Goal: Task Accomplishment & Management: Complete application form

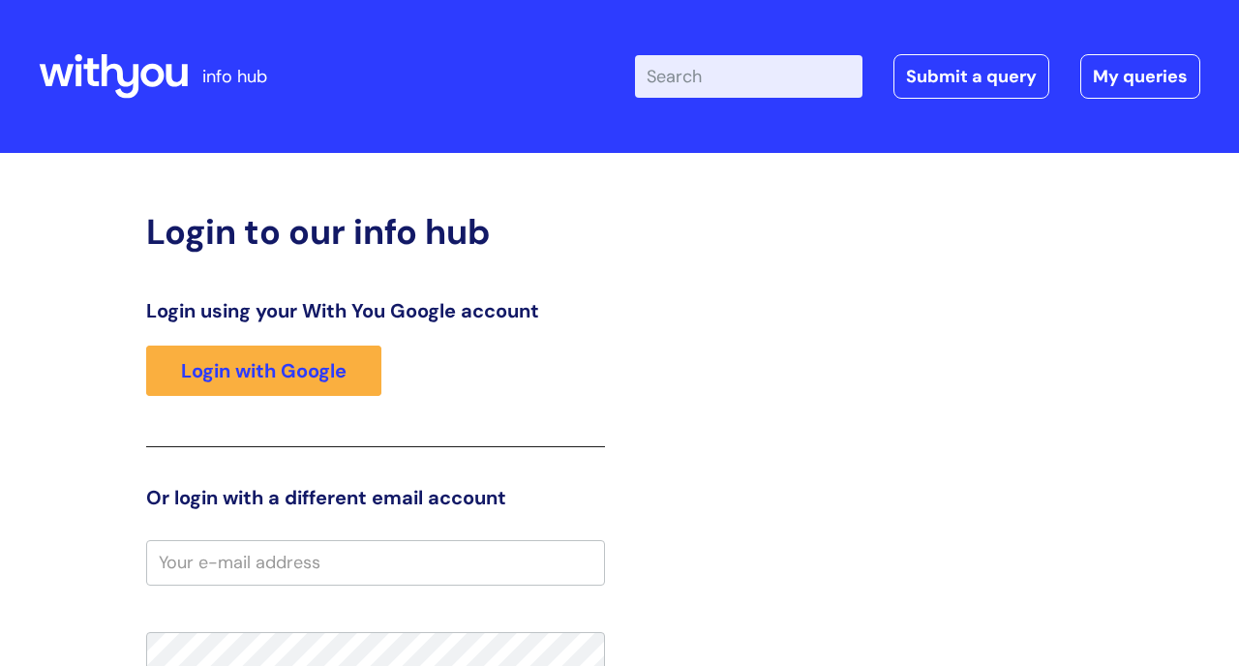
click at [483, 76] on input "Enter your search term here..." at bounding box center [749, 76] width 228 height 43
click at [483, 82] on link "Submit a query" at bounding box center [972, 76] width 156 height 45
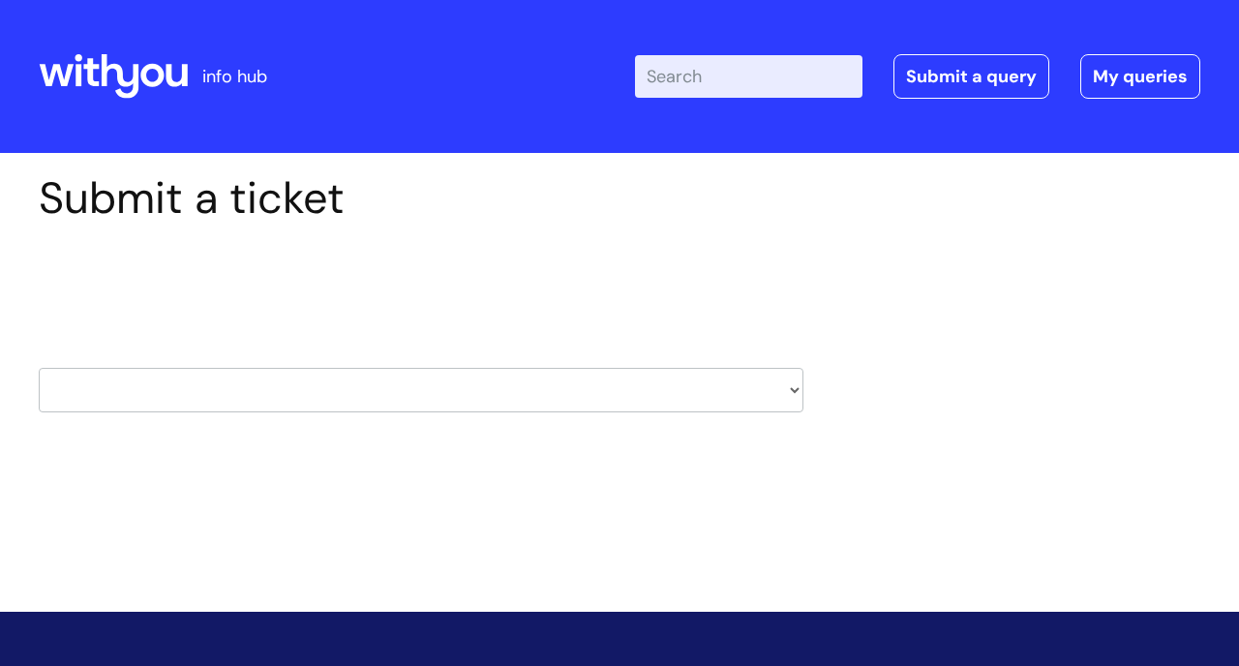
click at [796, 386] on select "HR / People IT and Support Clinical Drug Alerts Finance Accounts Data Support T…" at bounding box center [421, 390] width 765 height 45
click at [583, 498] on div "Submit a ticket Select issue type HR / People IT and Support Clinical Drug Aler…" at bounding box center [619, 353] width 1239 height 401
click at [930, 90] on link "Submit a query" at bounding box center [972, 76] width 156 height 45
click at [793, 381] on select "HR / People IT and Support Clinical Drug Alerts Finance Accounts Data Support T…" at bounding box center [421, 390] width 765 height 45
select select "it_and_support"
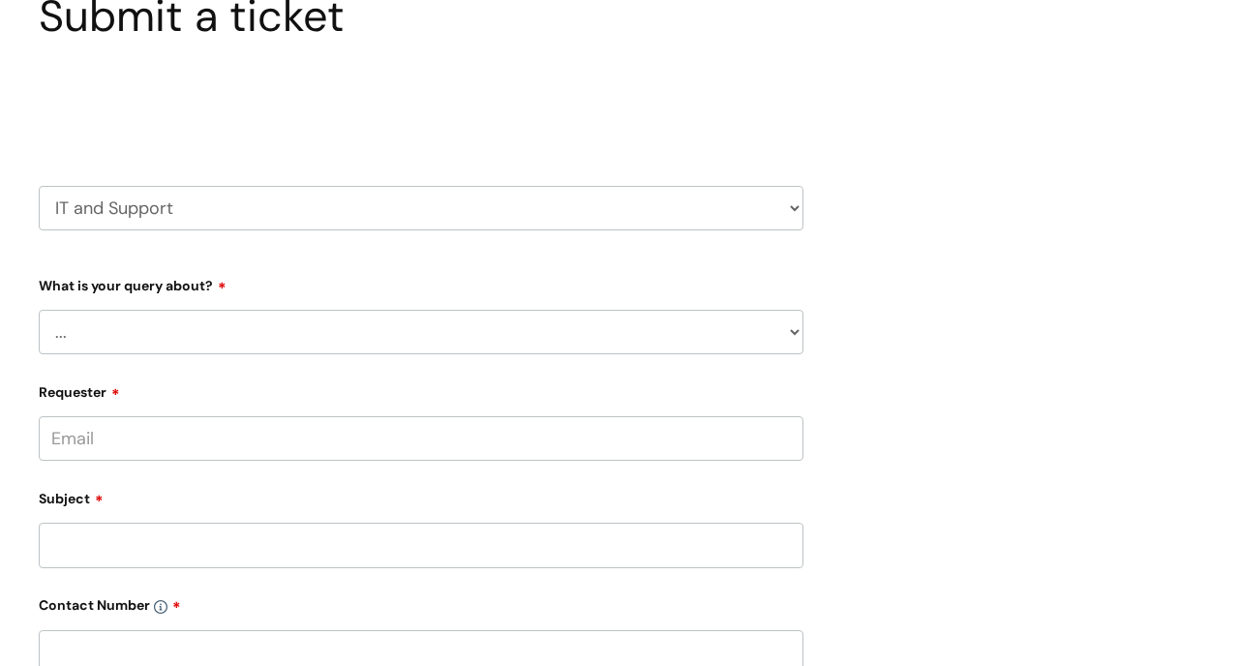
scroll to position [182, 0]
click at [798, 327] on select "... Mobile Phone Reset & MFA Accounts, Starters and Leavers IT Hardware issue I…" at bounding box center [421, 332] width 765 height 45
select select "I need help logging in"
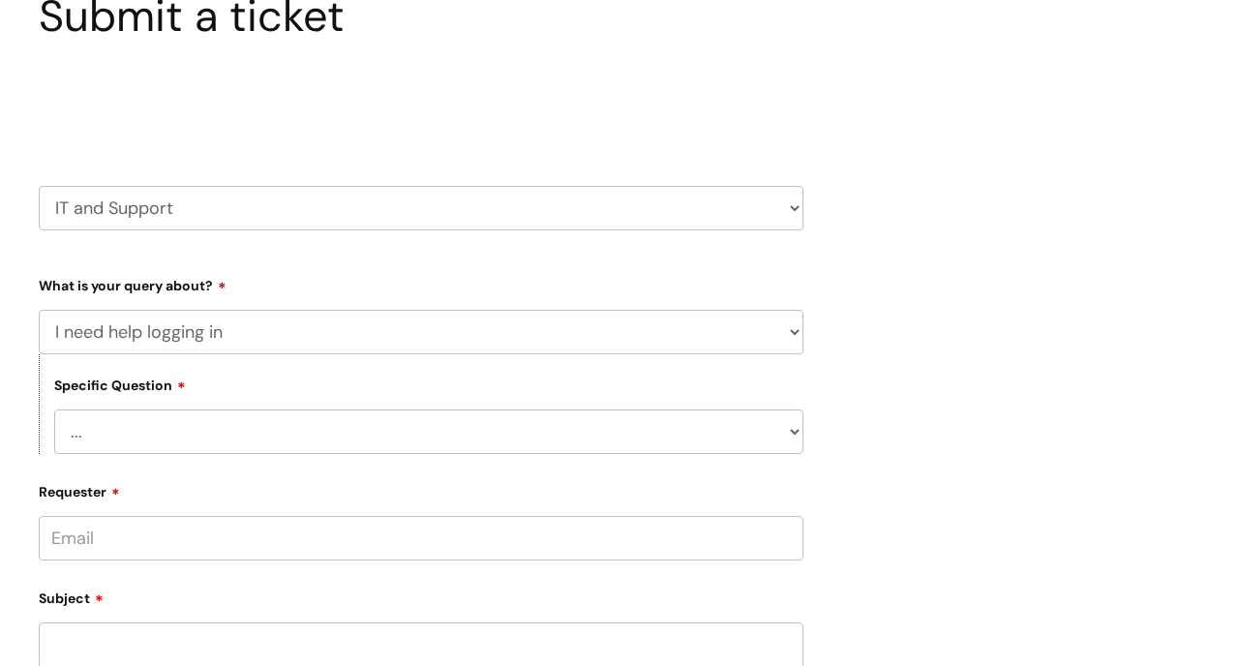
click at [792, 433] on select "... I need help logging into my laptop/chromebook I need access or help logging…" at bounding box center [428, 432] width 749 height 45
select select "I need help logging into my laptop/chromebook"
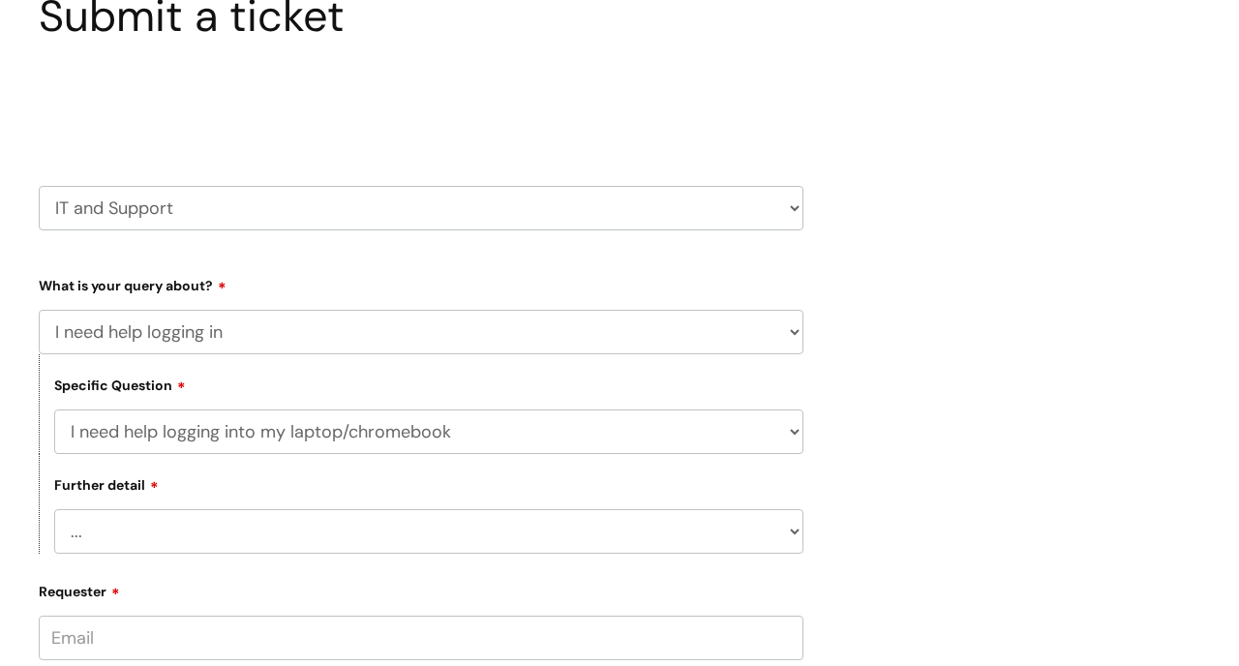
click at [534, 532] on select "... I need help with my Single Sign On password" at bounding box center [428, 531] width 749 height 45
select select "I need help with my Single Sign On password"
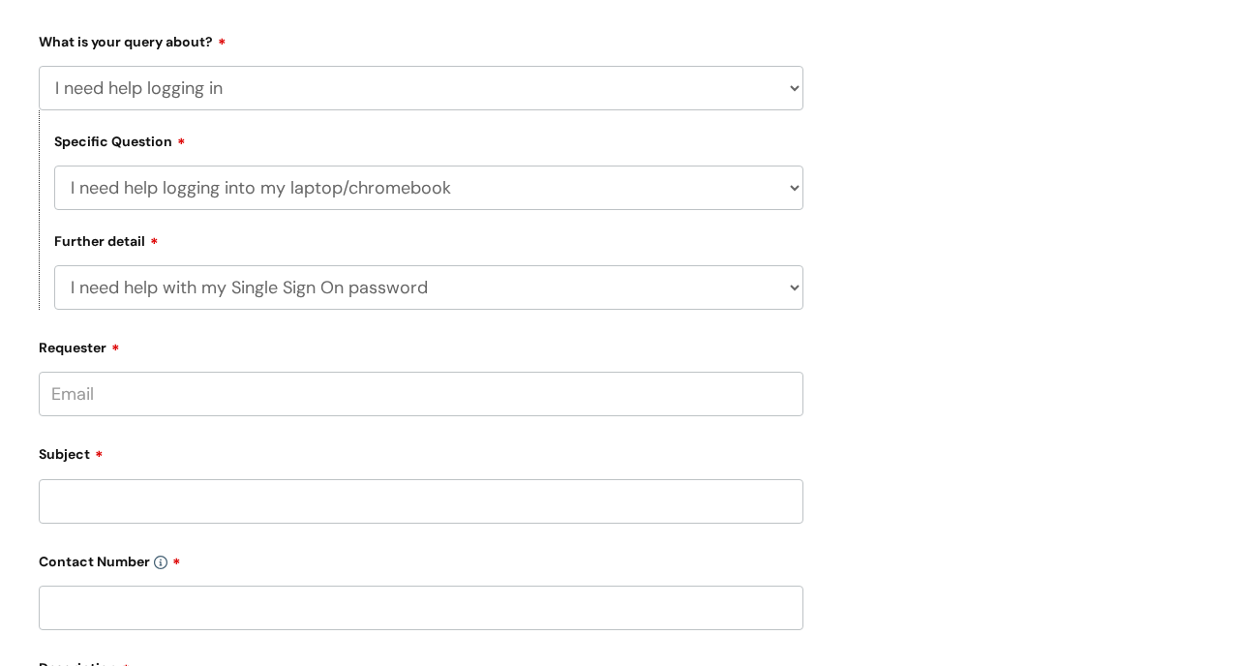
scroll to position [431, 0]
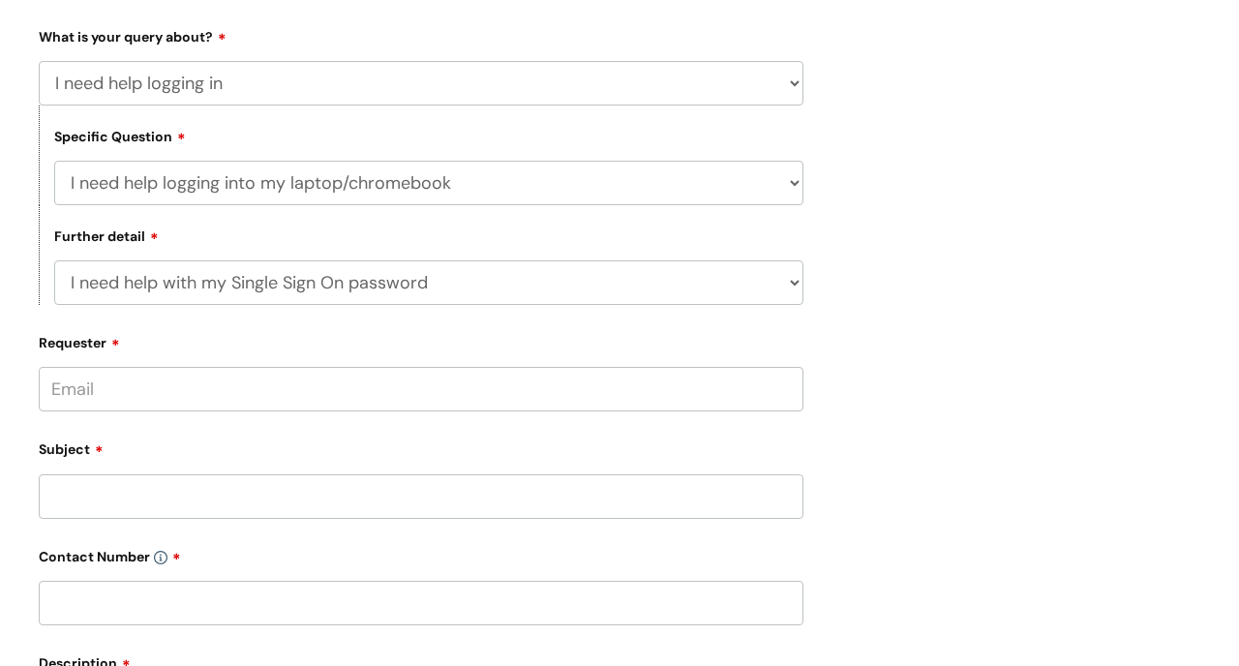
click at [243, 384] on input "Requester" at bounding box center [421, 389] width 765 height 45
type input "[PERSON_NAME][EMAIL_ADDRESS][PERSON_NAME][DOMAIN_NAME]"
click at [181, 506] on input "Subject" at bounding box center [421, 496] width 765 height 45
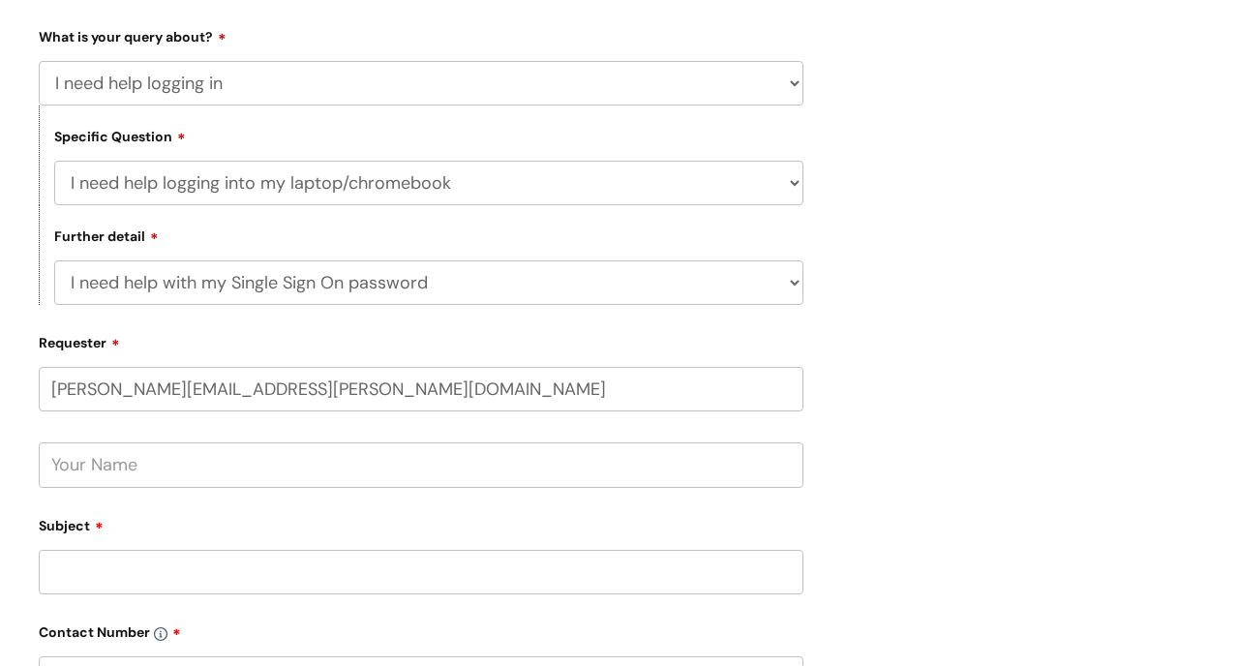
click at [161, 474] on input "text" at bounding box center [421, 465] width 765 height 45
type input "[PERSON_NAME]"
click at [123, 573] on input "Subject" at bounding box center [421, 572] width 765 height 45
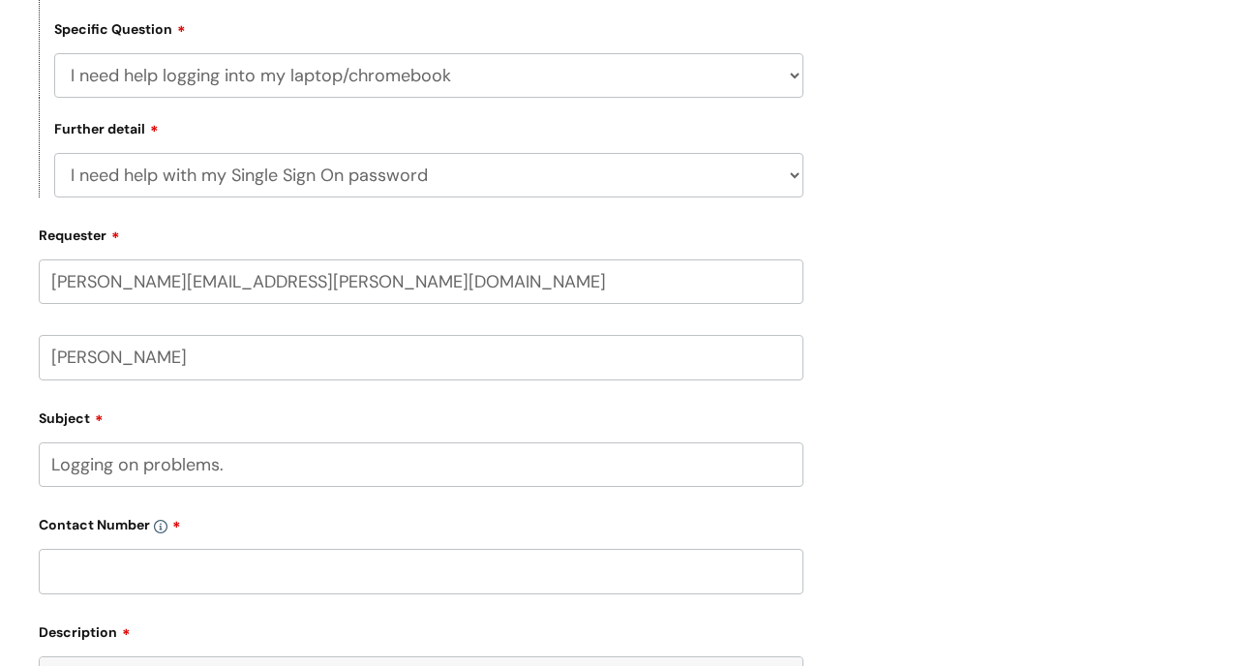
scroll to position [610, 0]
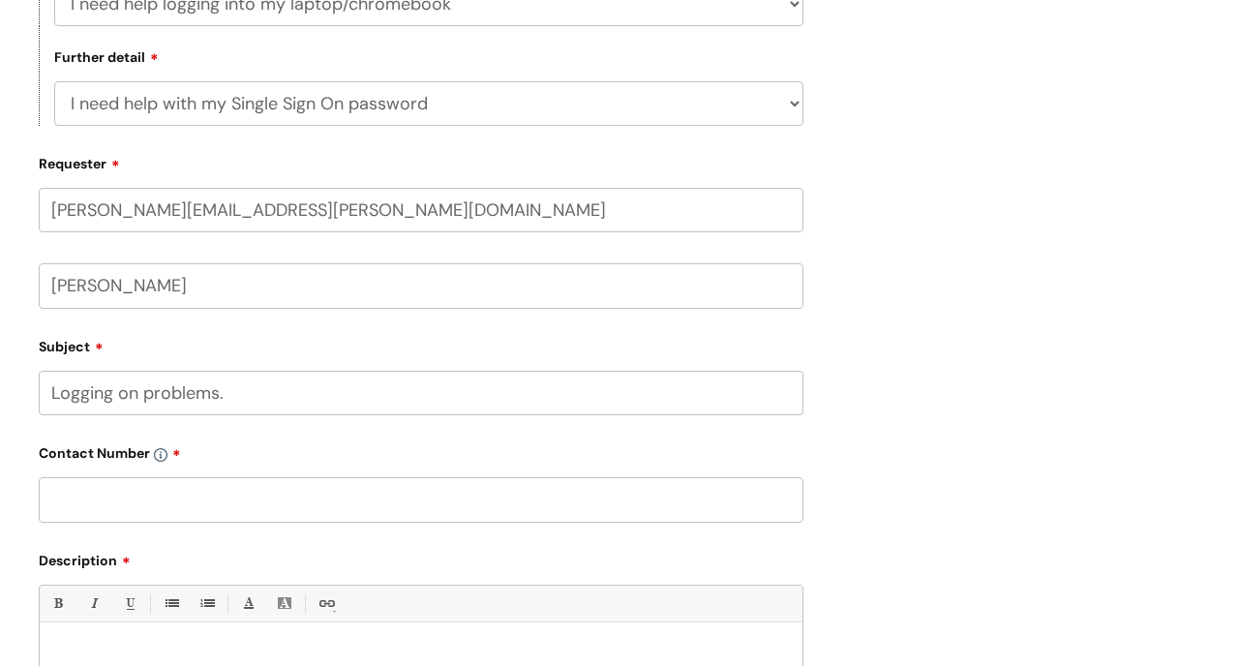
type input "Logging on problems."
click at [104, 498] on input "text" at bounding box center [421, 499] width 765 height 45
